Goal: Book appointment/travel/reservation

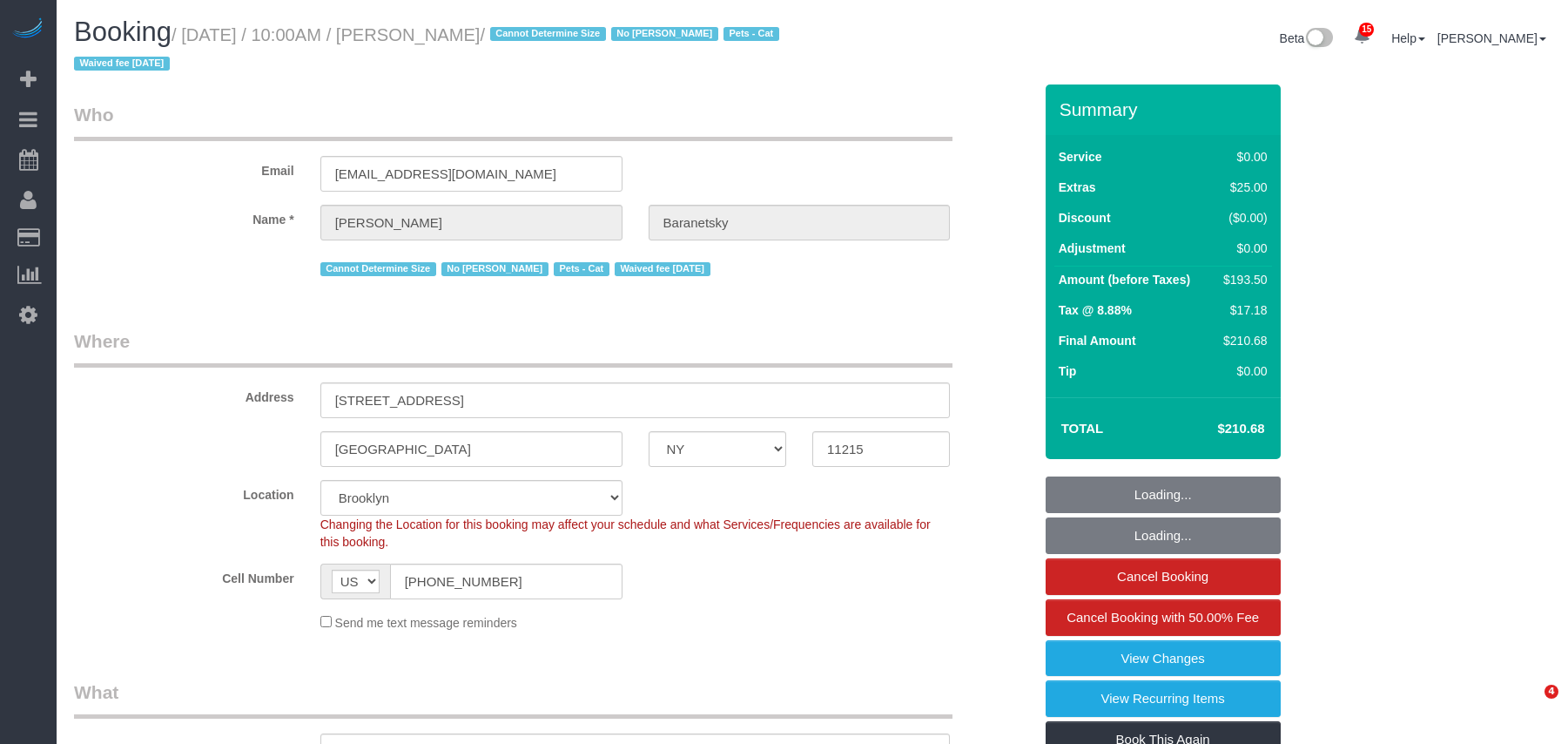
select select "NY"
select select "2"
select select "string:stripe-pm_1No6cK4VGloSiKo7E2tmOfwl"
select select "spot1"
select select "number:58"
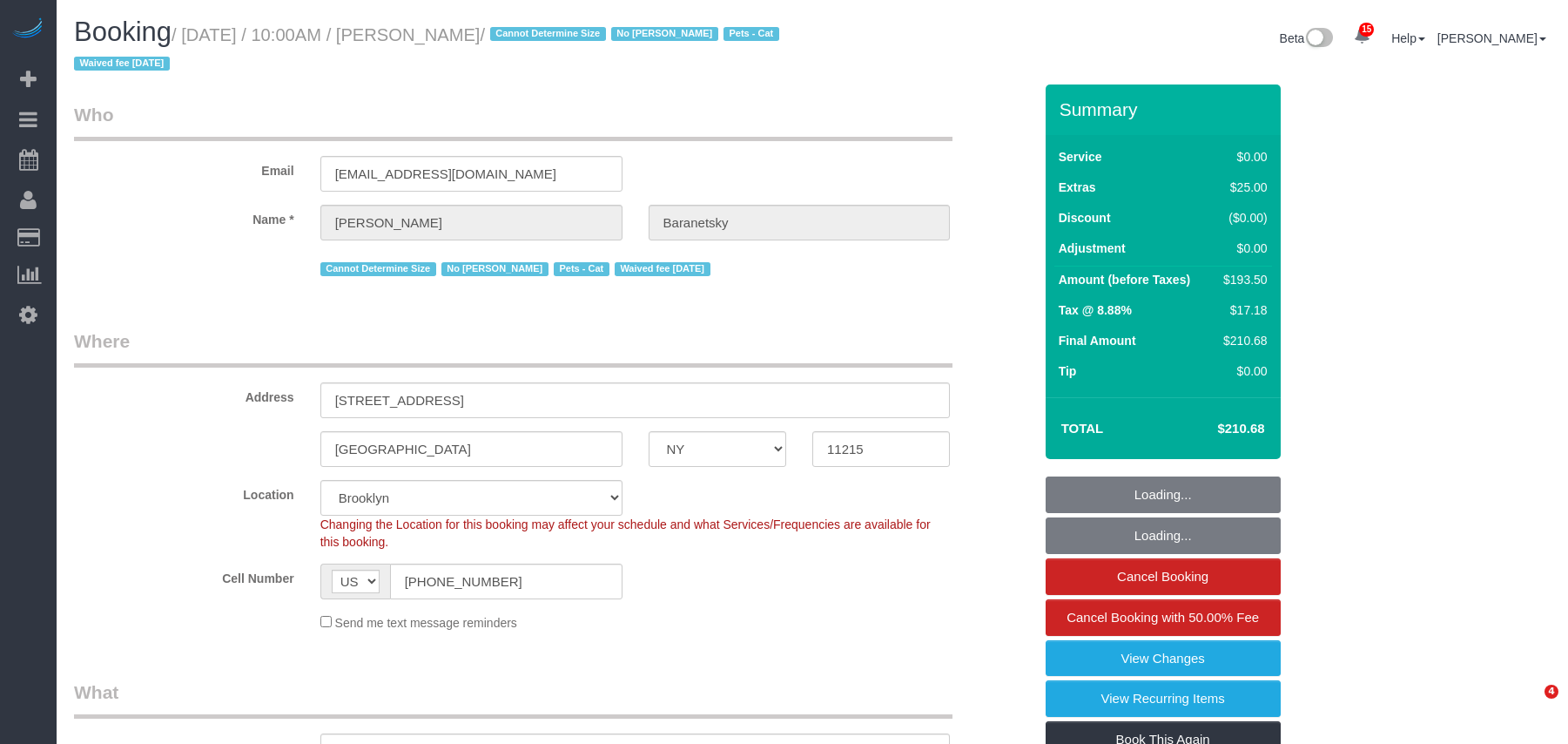
select select "number:77"
select select "number:14"
select select "number:7"
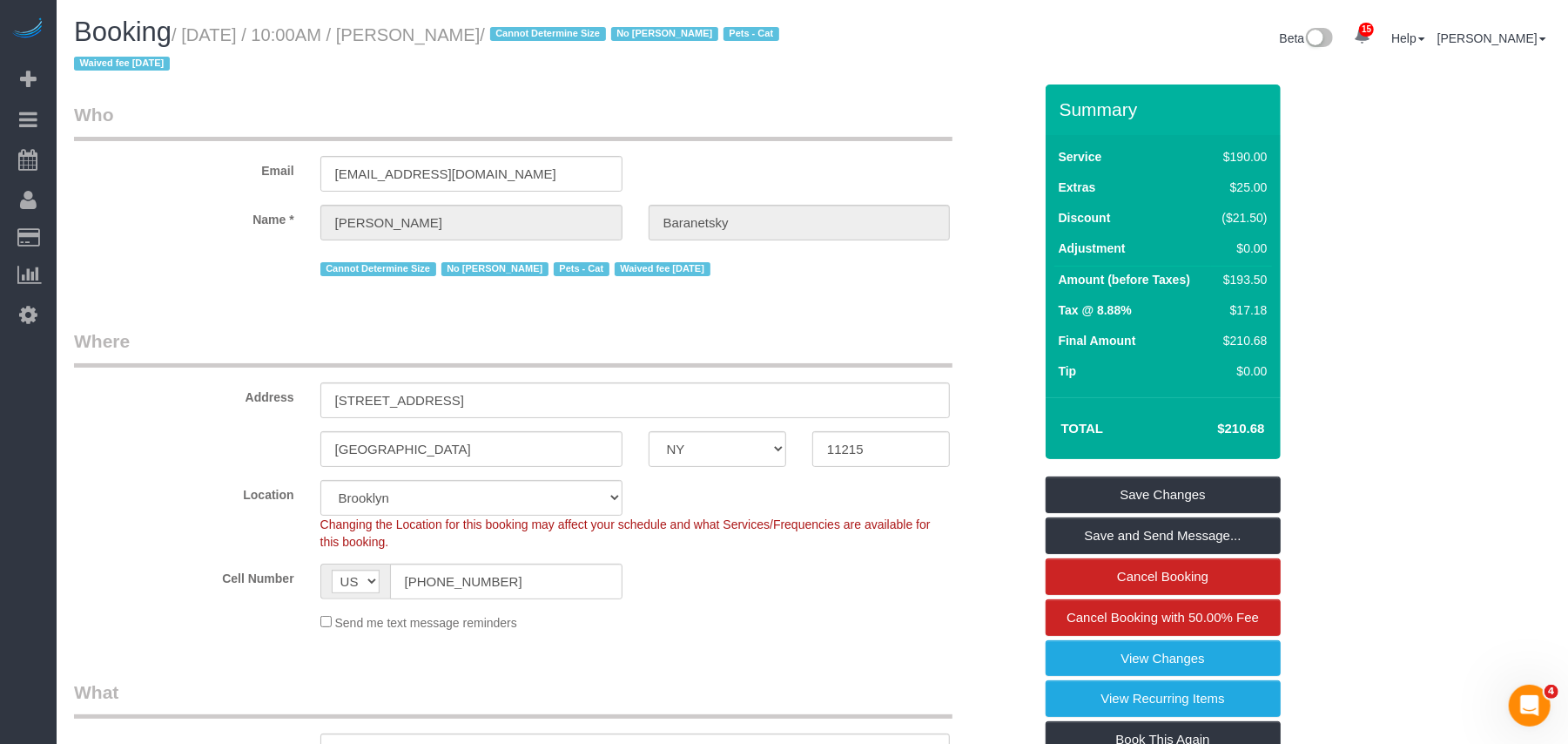
drag, startPoint x: 599, startPoint y: 34, endPoint x: 219, endPoint y: 49, distance: 380.3
click at [223, 29] on small "/ [DATE] / 10:00AM / [PERSON_NAME] / Cannot Determine Size No [PERSON_NAME] Pet…" at bounding box center [430, 49] width 711 height 48
click at [596, 35] on small "/ [DATE] / 10:00AM / [PERSON_NAME] / Cannot Determine Size No [PERSON_NAME] Pet…" at bounding box center [430, 49] width 711 height 48
drag, startPoint x: 600, startPoint y: 35, endPoint x: 193, endPoint y: 34, distance: 407.0
click at [193, 34] on small "/ [DATE] / 10:00AM / [PERSON_NAME] / Cannot Determine Size No [PERSON_NAME] Pet…" at bounding box center [430, 49] width 711 height 48
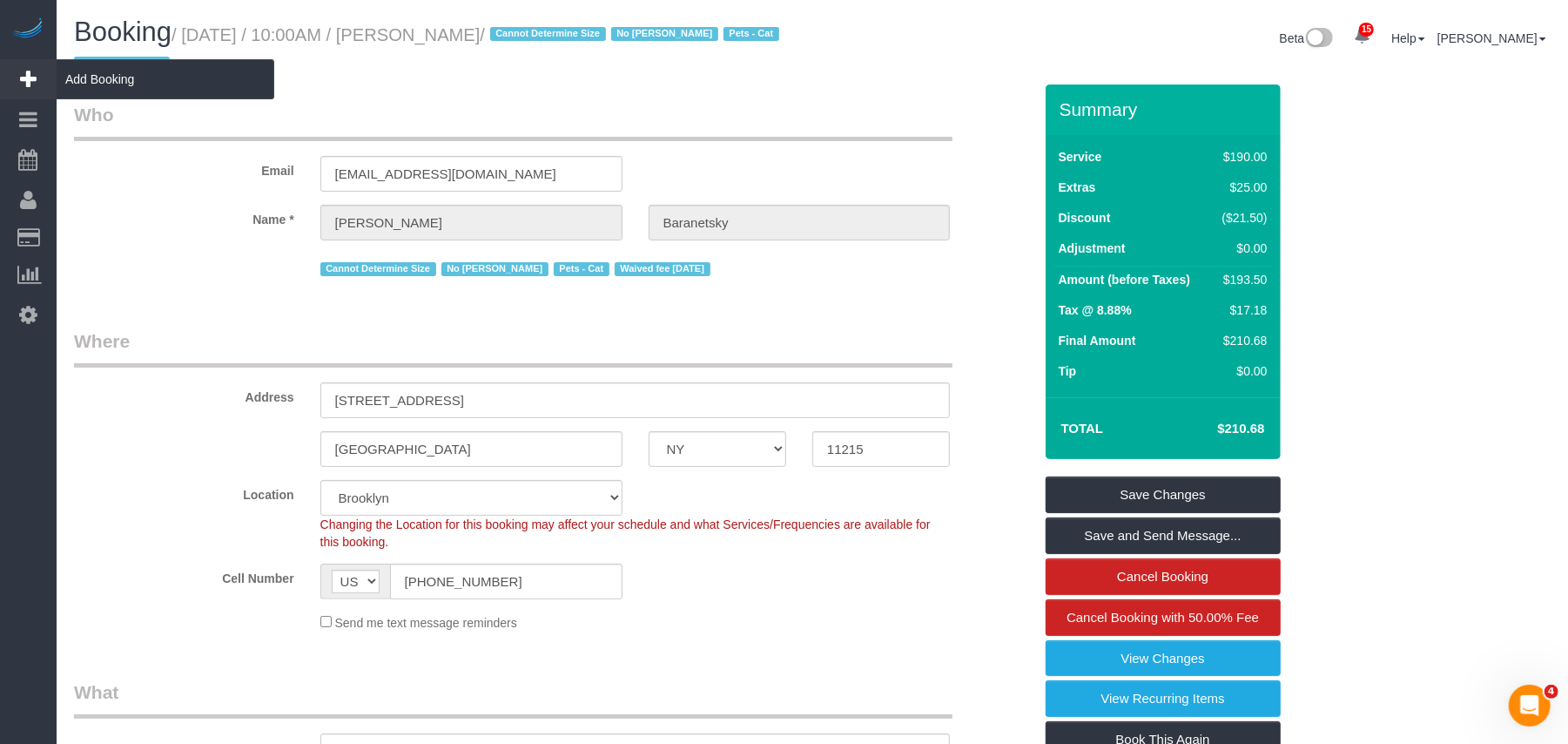
copy small "[DATE] / 10:00AM / [PERSON_NAME]"
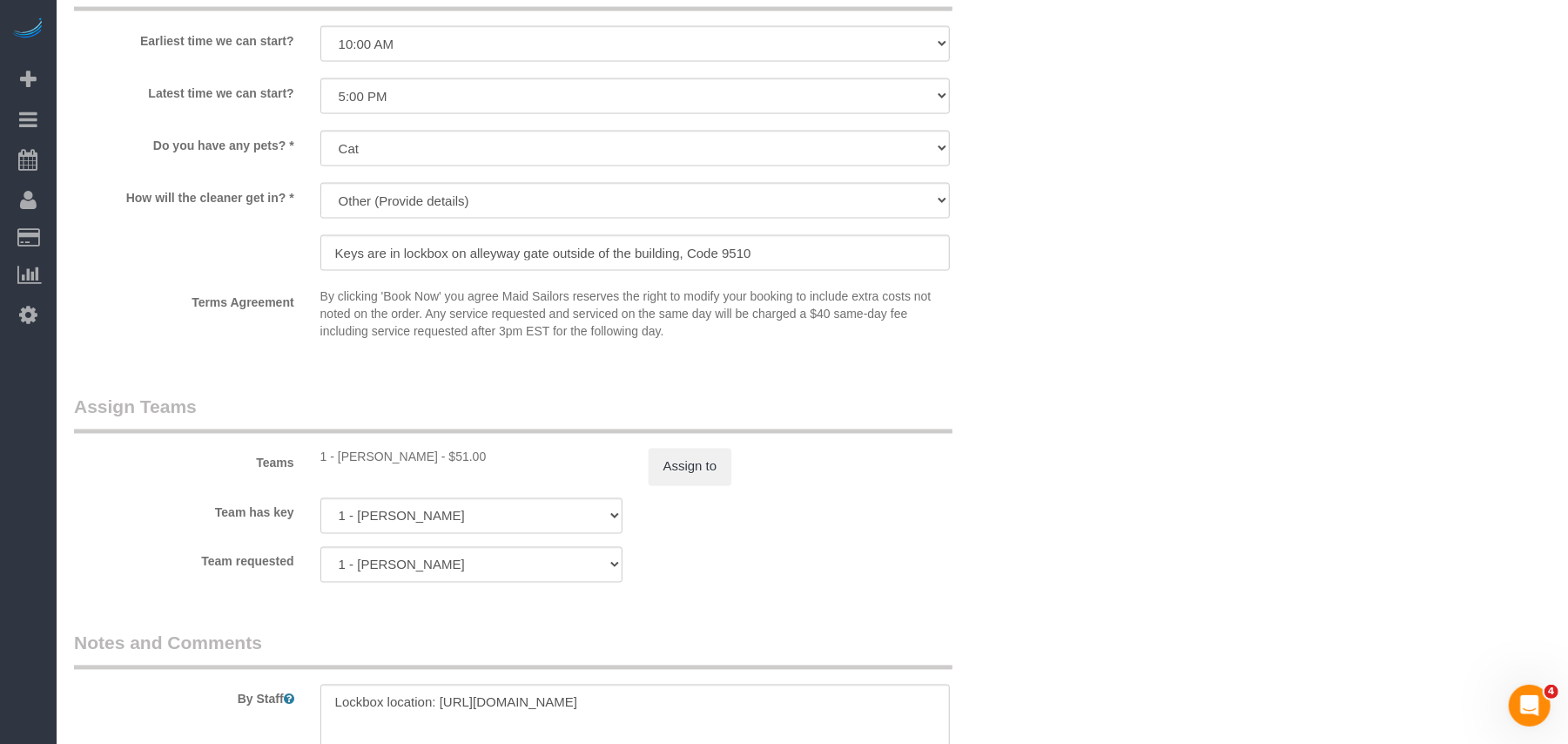
scroll to position [1857, 0]
